Goal: Feedback & Contribution: Contribute content

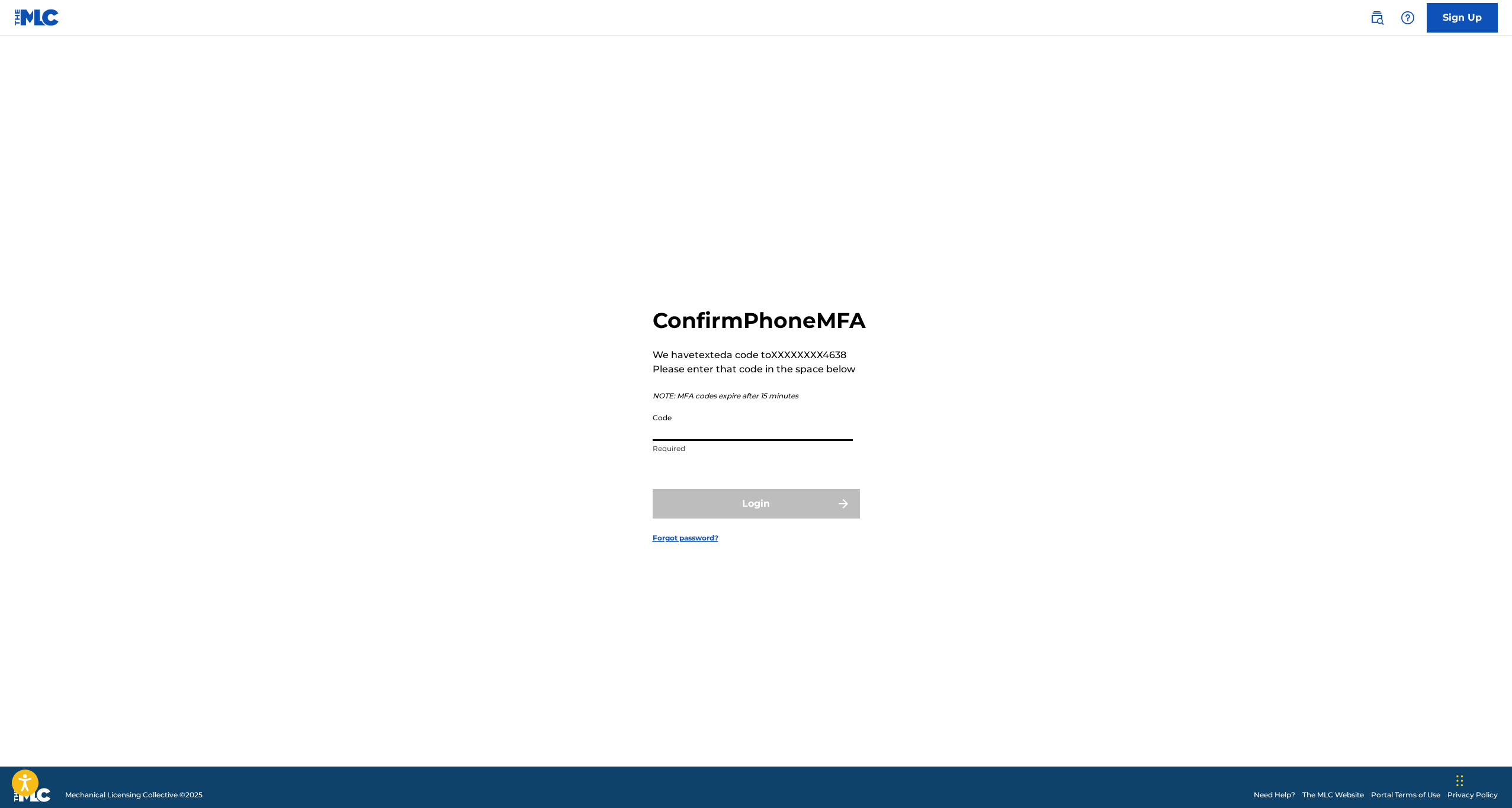
click at [701, 441] on input "Code" at bounding box center [753, 424] width 200 height 34
type input "522275"
click at [743, 519] on button "Login" at bounding box center [756, 504] width 207 height 30
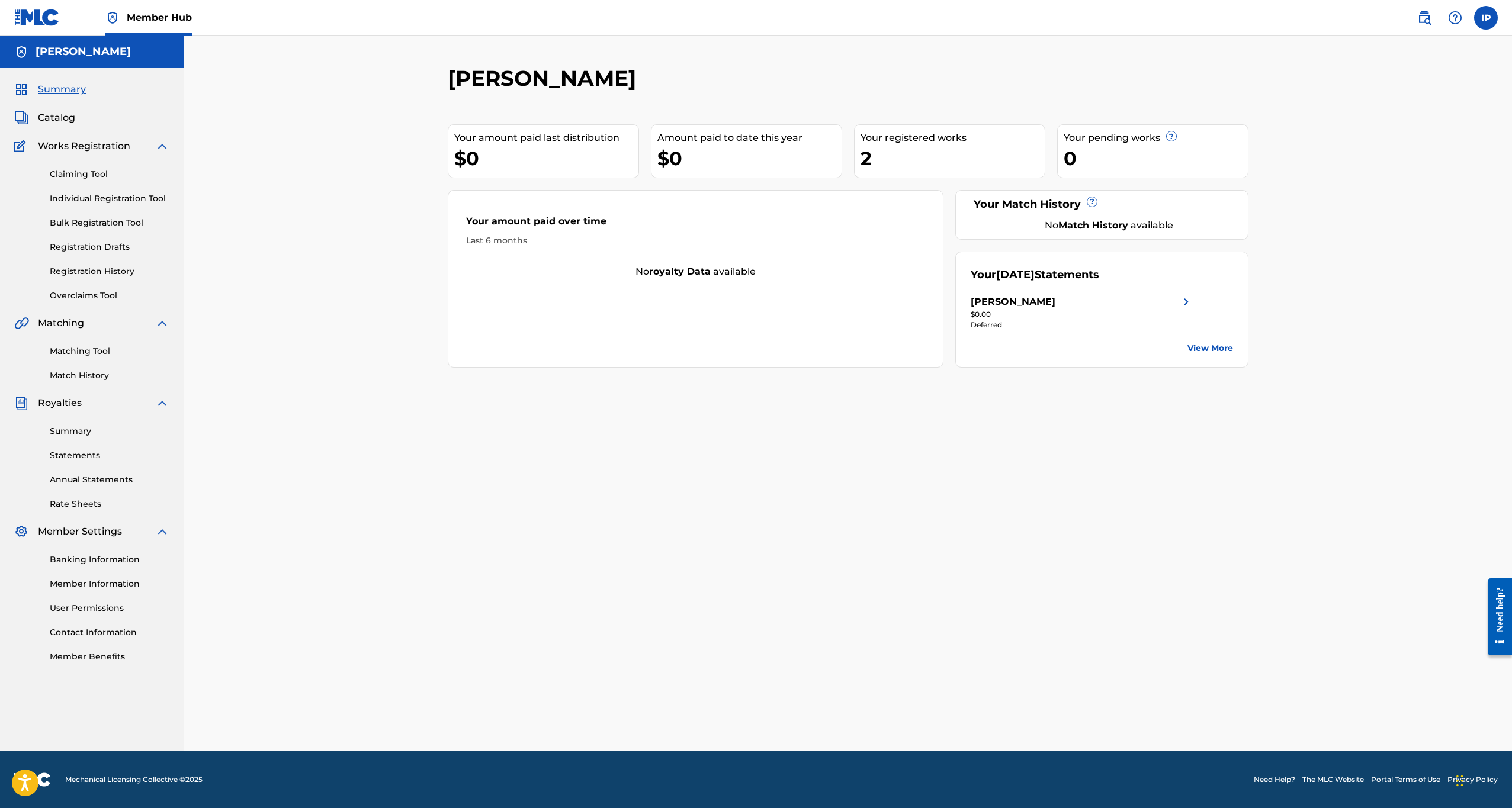
click at [895, 160] on div "2" at bounding box center [952, 158] width 184 height 26
click at [70, 121] on span "Catalog" at bounding box center [56, 118] width 37 height 14
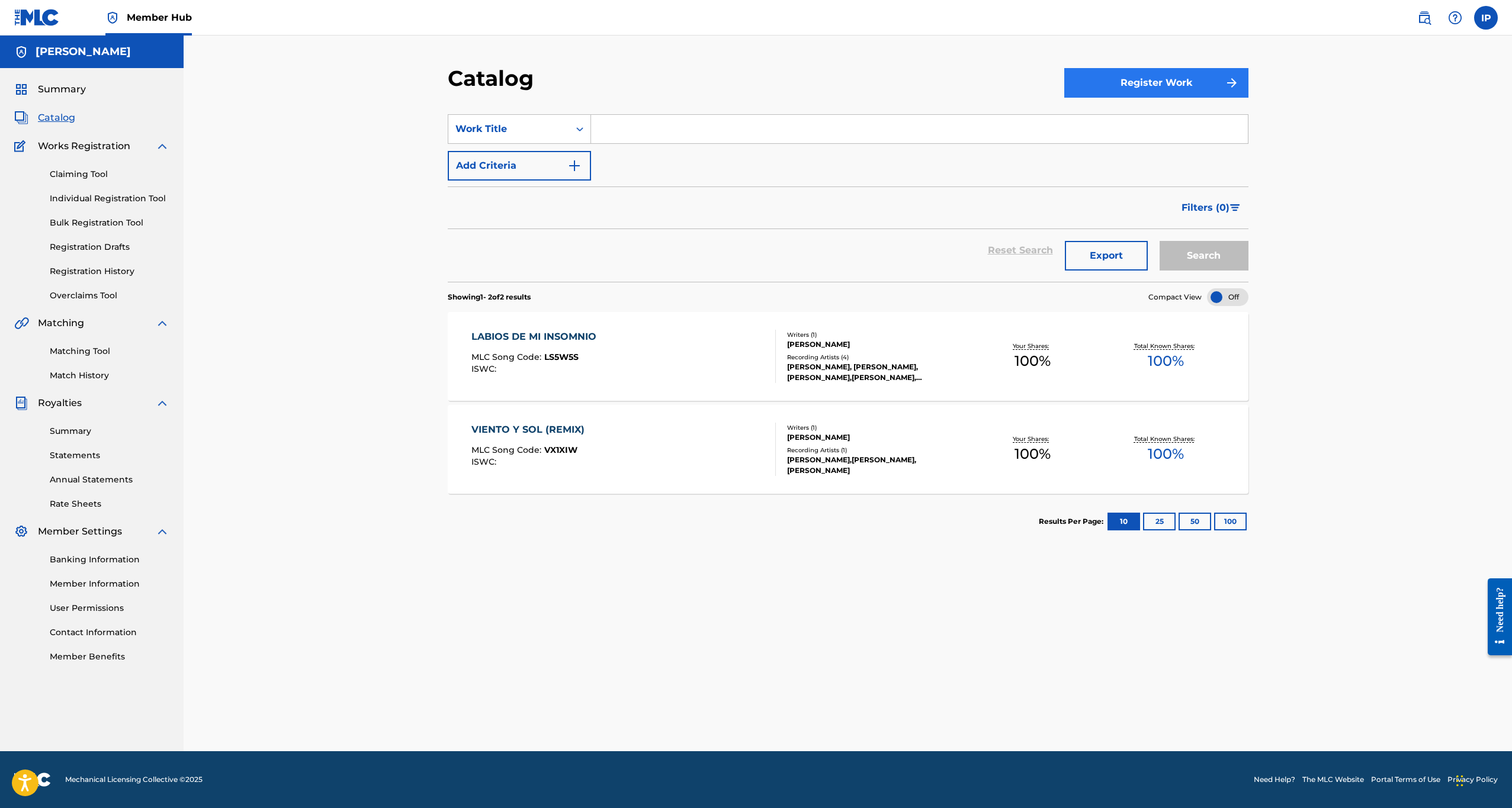
click at [1127, 87] on button "Register Work" at bounding box center [1156, 83] width 184 height 30
click at [1110, 124] on link "Individual" at bounding box center [1156, 121] width 184 height 28
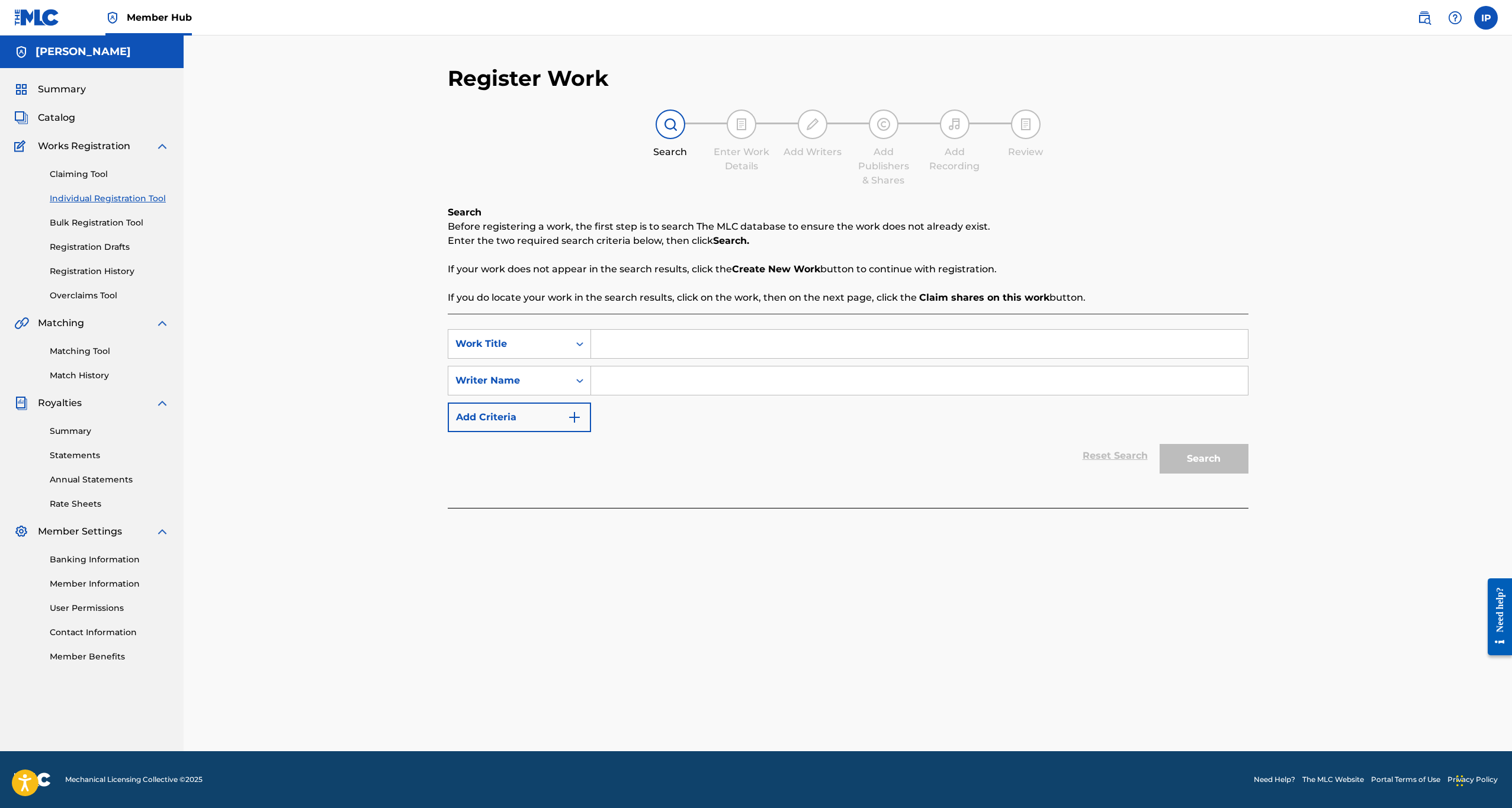
click at [696, 352] on input "Search Form" at bounding box center [919, 344] width 657 height 28
type input "Cosas del Corazon"
click at [650, 392] on input "Search Form" at bounding box center [919, 381] width 657 height 28
type input "[PERSON_NAME]"
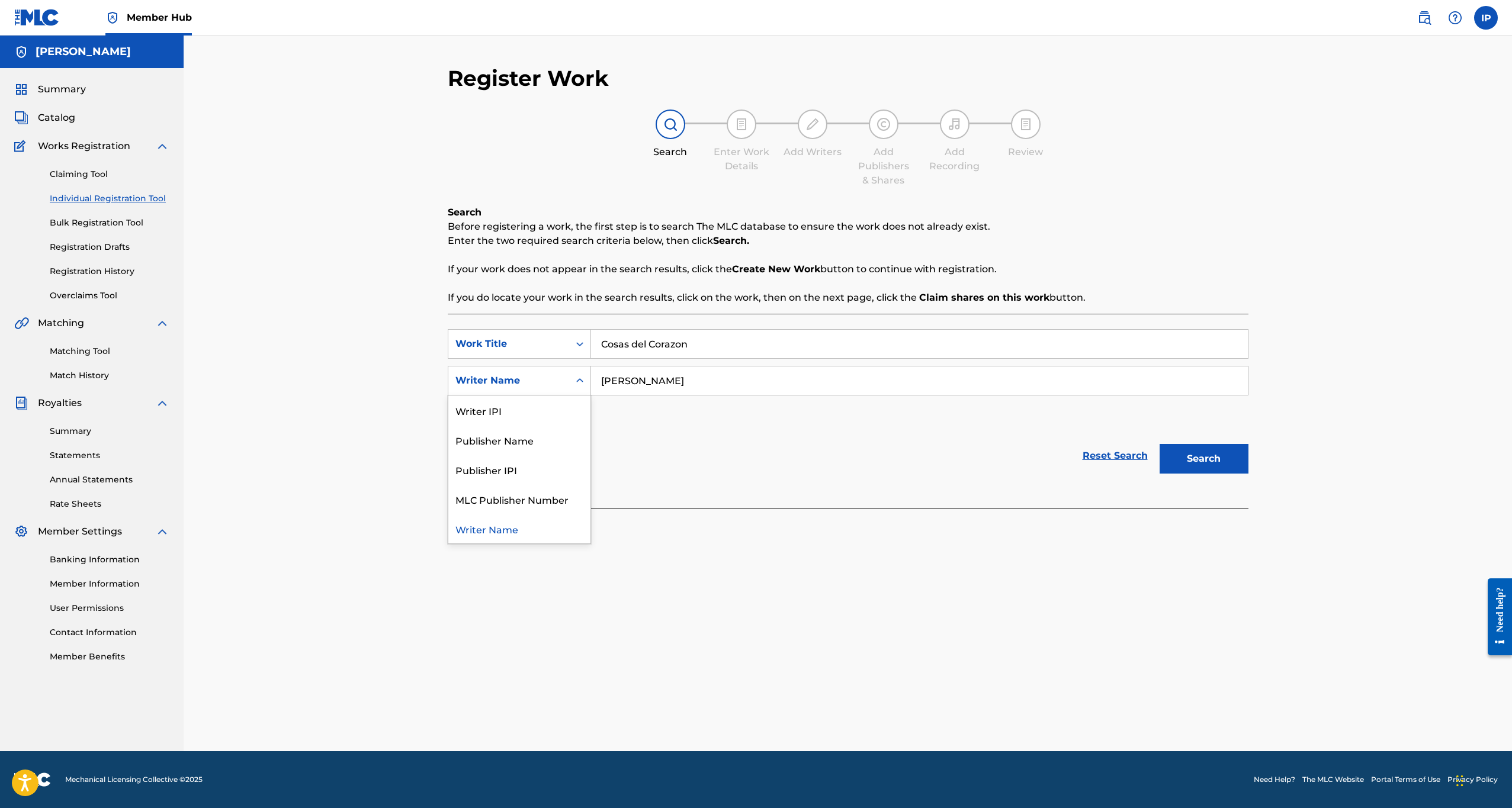
click at [575, 380] on icon "Search Form" at bounding box center [580, 381] width 12 height 12
click at [643, 417] on div "SearchWithCriteria9aa864f7-1e42-45b1-8436-03bd7b7a2cf2 Work Title Cosas del Cor…" at bounding box center [848, 381] width 801 height 103
click at [1186, 461] on button "Search" at bounding box center [1203, 459] width 89 height 30
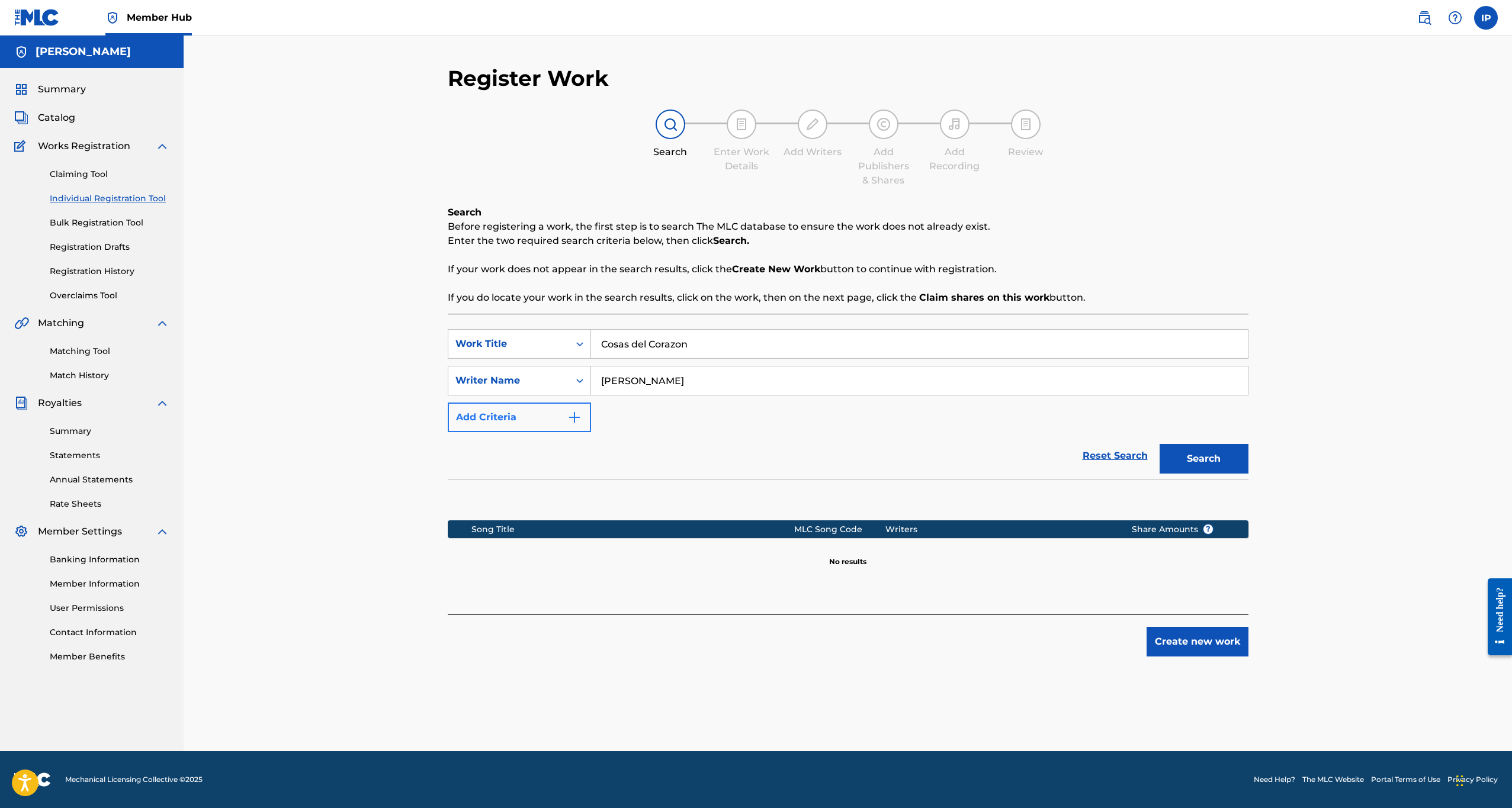
click at [574, 418] on img "Search Form" at bounding box center [574, 417] width 14 height 14
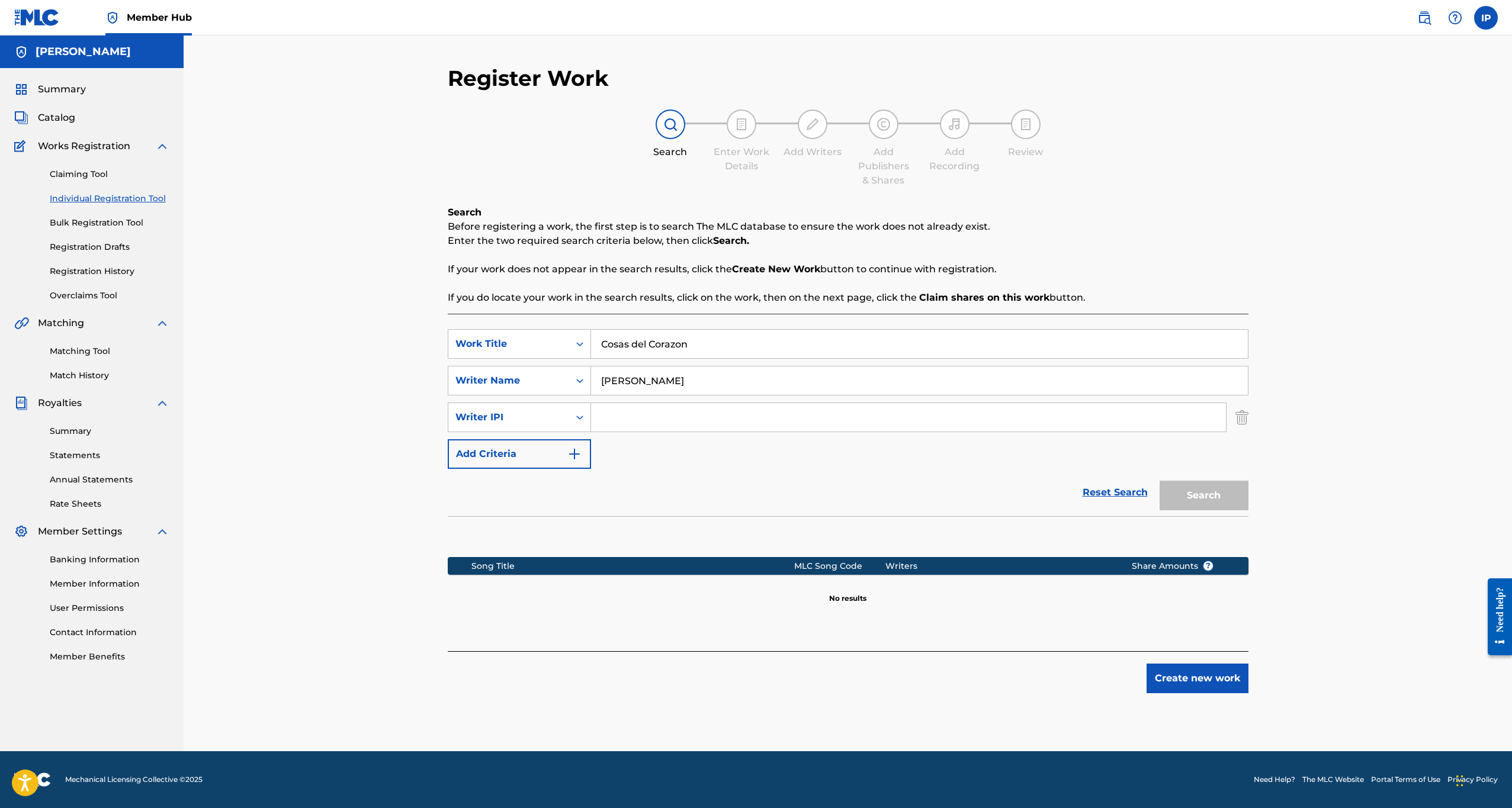
click at [620, 417] on input "Search Form" at bounding box center [908, 417] width 635 height 28
click at [1228, 677] on button "Create new work" at bounding box center [1197, 679] width 102 height 30
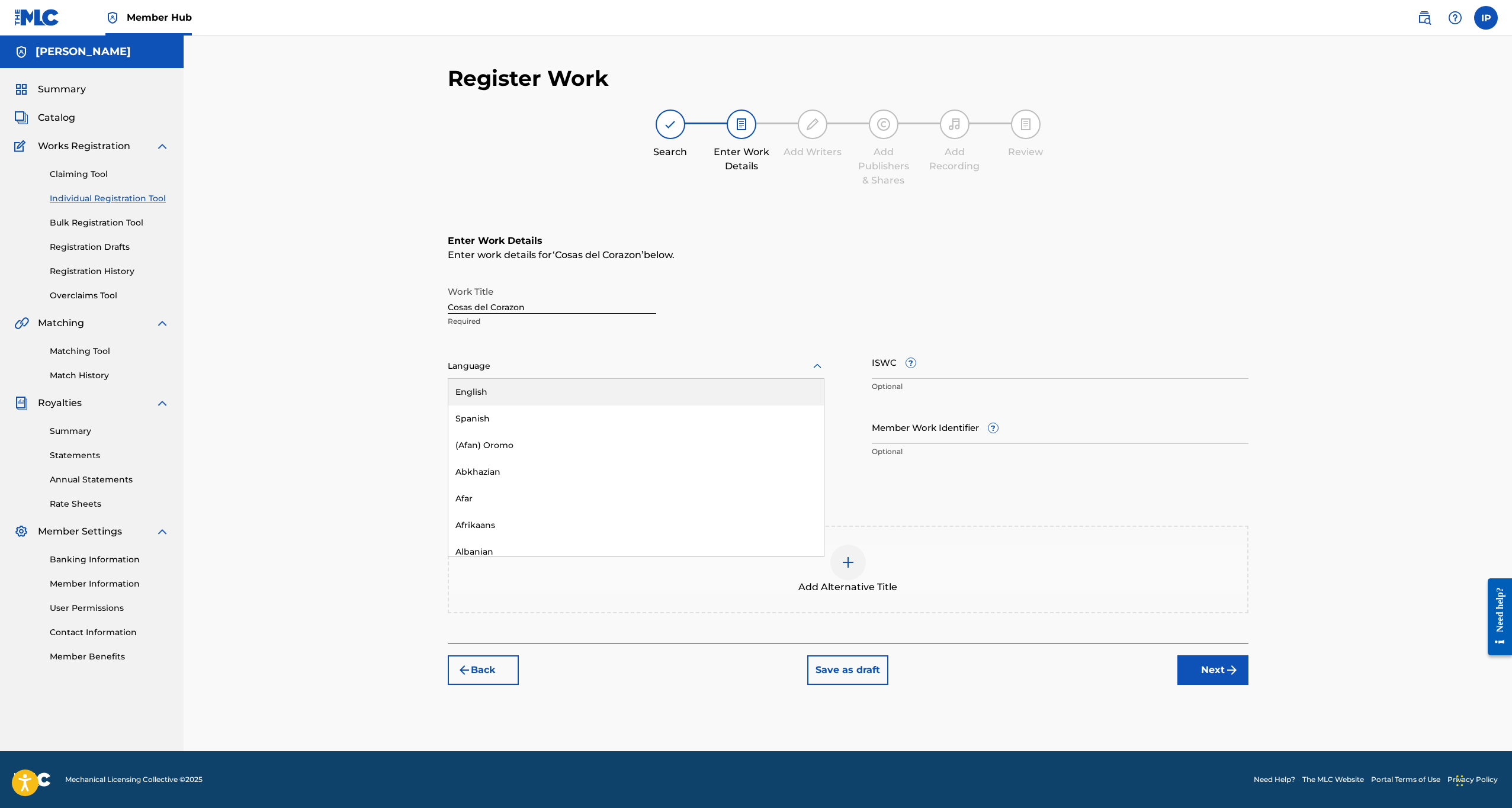
click at [796, 363] on div at bounding box center [636, 366] width 377 height 15
click at [659, 412] on div "Spanish" at bounding box center [635, 419] width 375 height 26
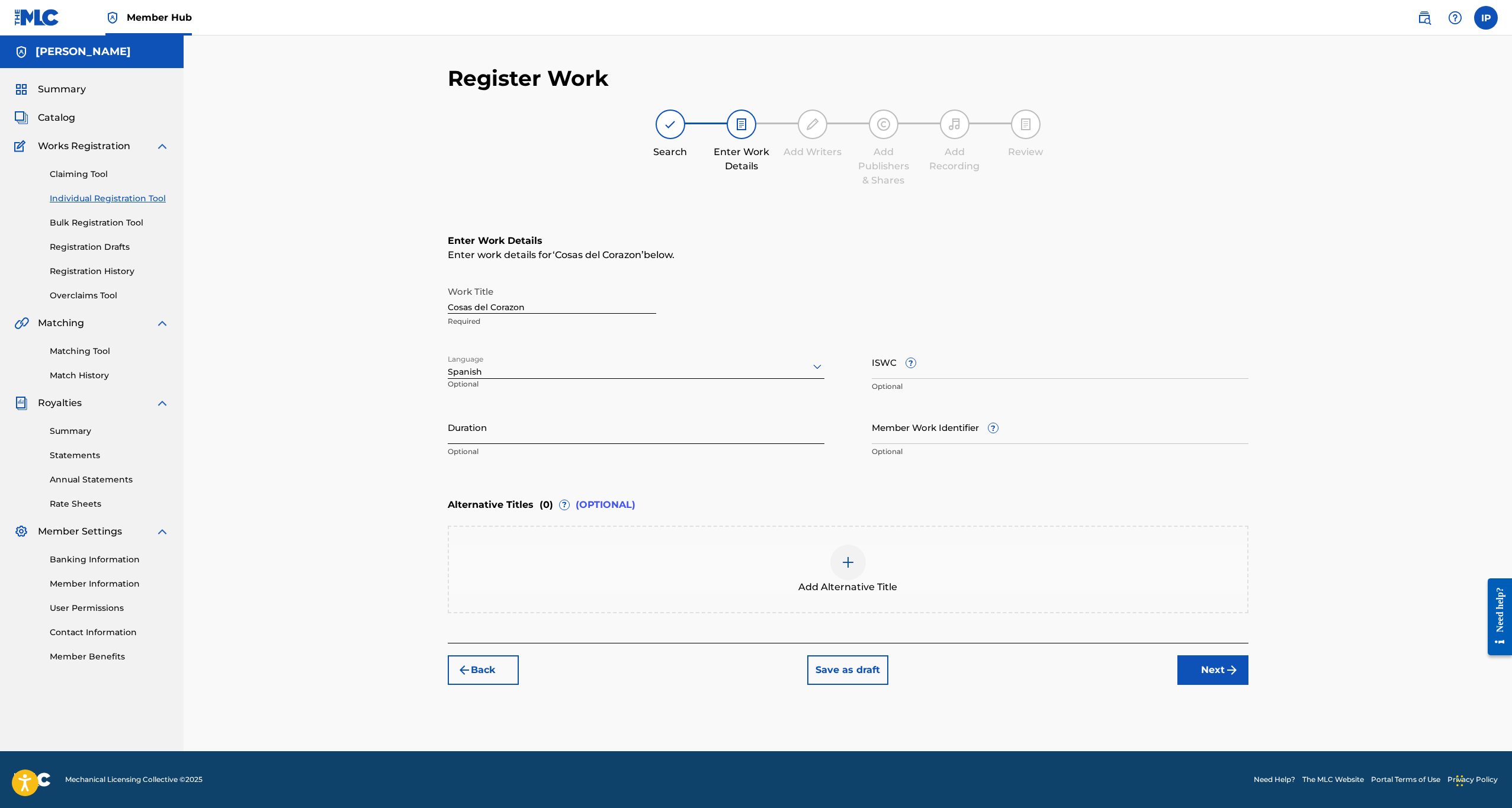
click at [568, 434] on input "Duration" at bounding box center [636, 427] width 377 height 34
click at [942, 436] on input "Member Work Identifier ?" at bounding box center [1060, 427] width 377 height 34
click at [556, 436] on input "Duration" at bounding box center [636, 427] width 377 height 34
